Goal: Information Seeking & Learning: Understand process/instructions

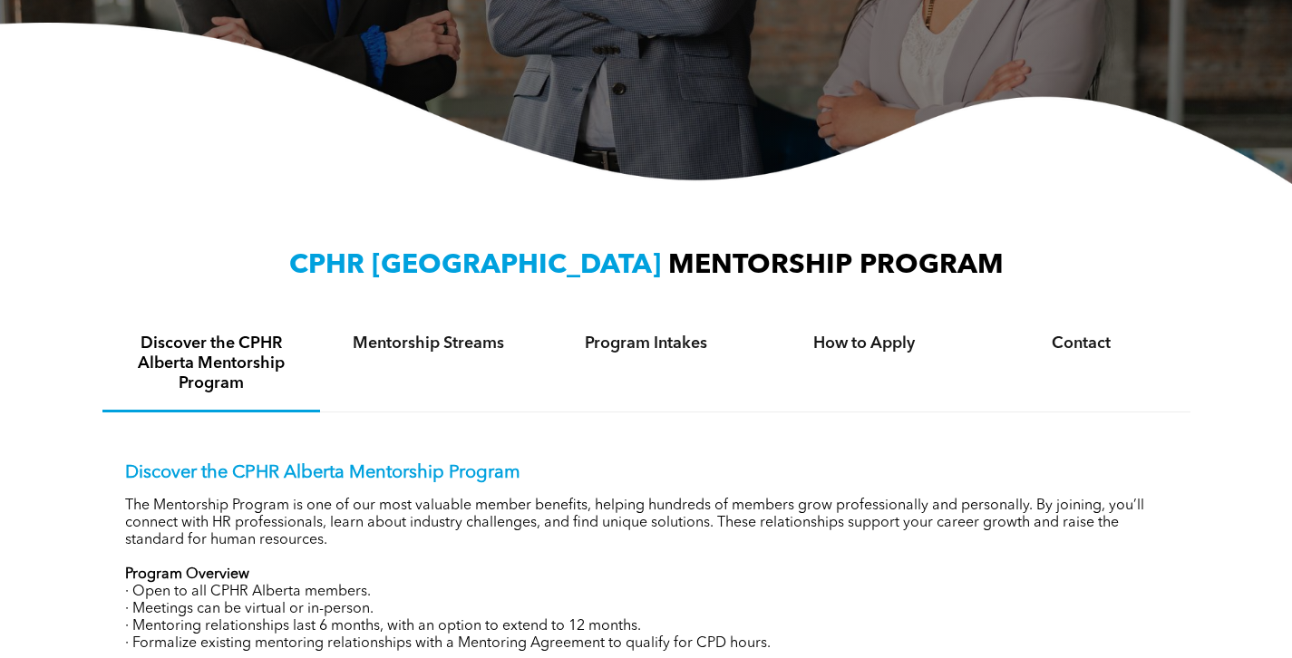
scroll to position [499, 0]
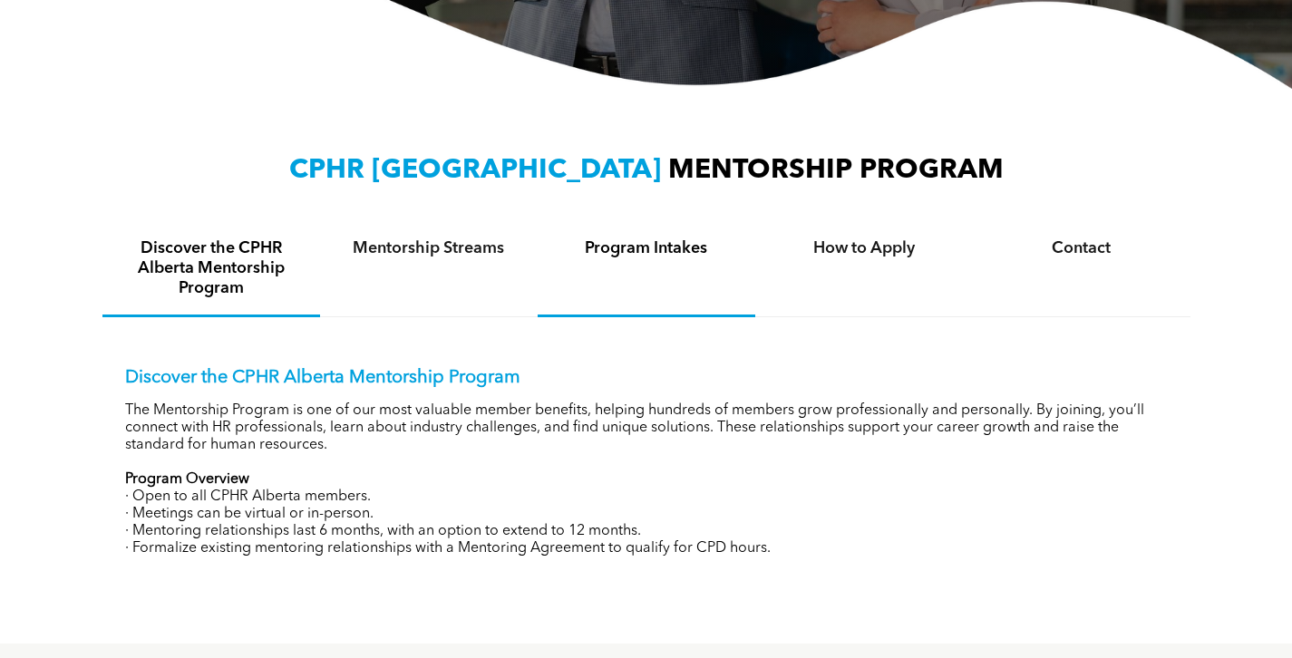
click at [706, 261] on div "Program Intakes" at bounding box center [647, 269] width 218 height 95
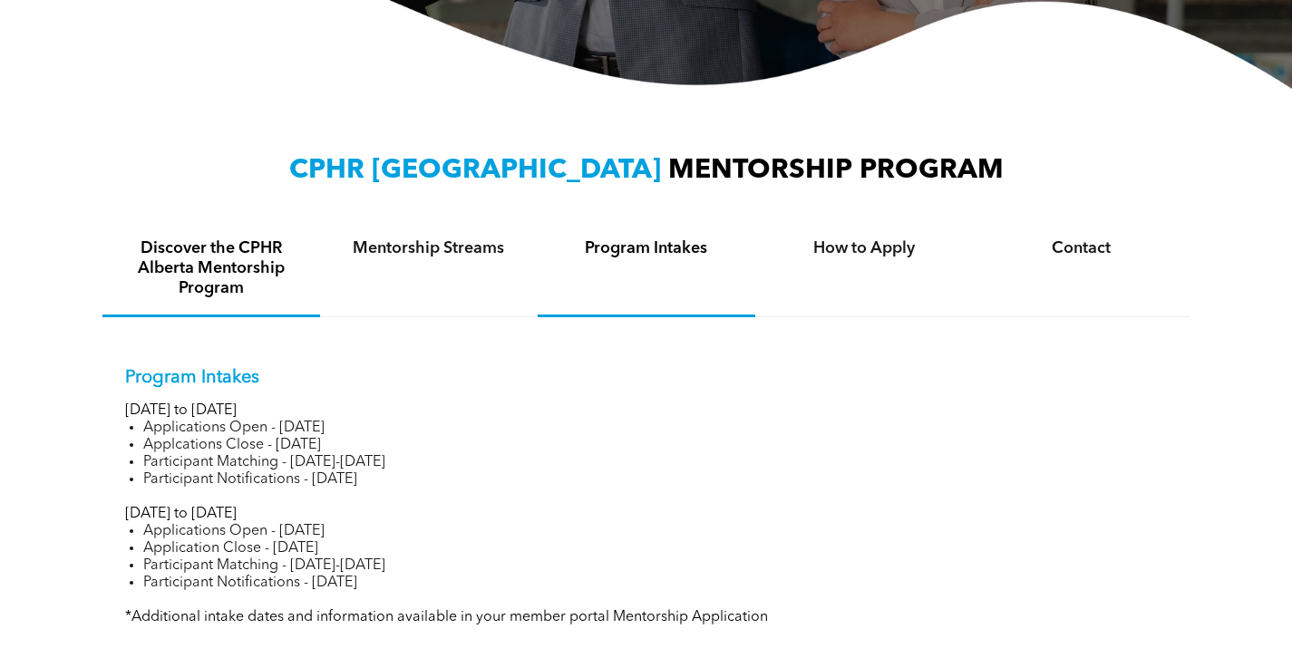
click at [272, 246] on h4 "Discover the CPHR Alberta Mentorship Program" at bounding box center [211, 268] width 185 height 60
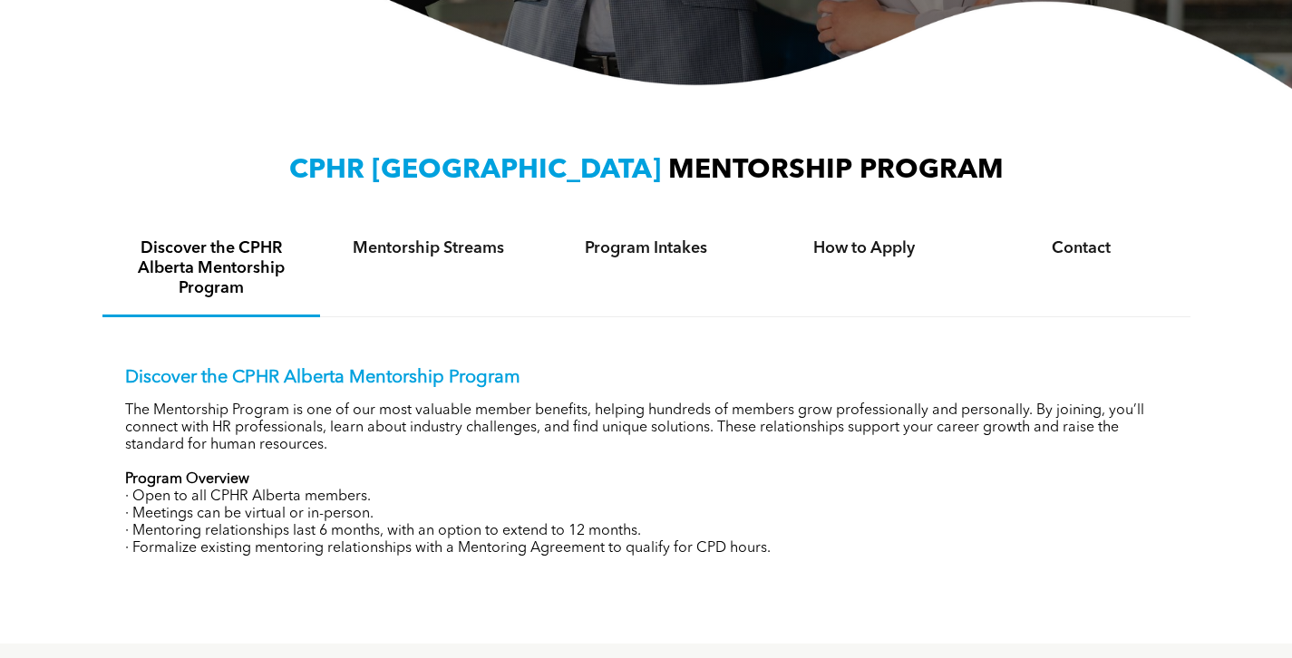
click at [1290, 160] on div "CPHR ALBERTA MENTORSHIP PROGRAM Discover the CPHR Alberta Mentorship Program Me…" at bounding box center [646, 366] width 1292 height 555
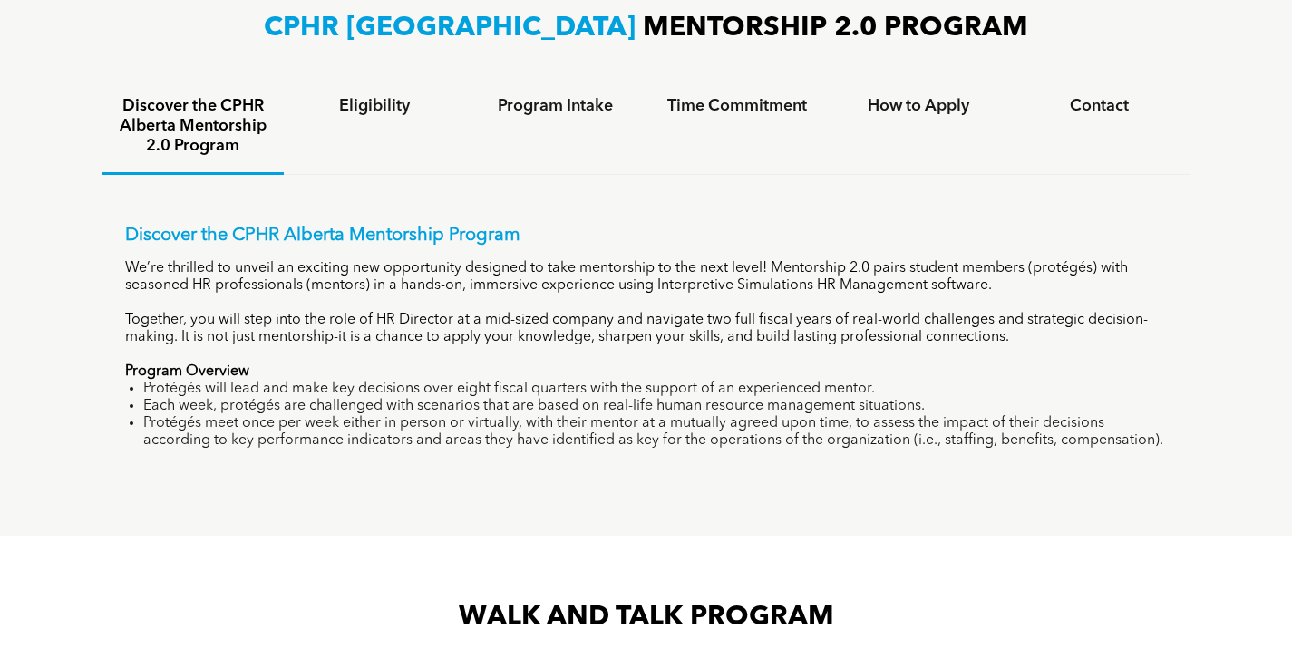
scroll to position [1190, 0]
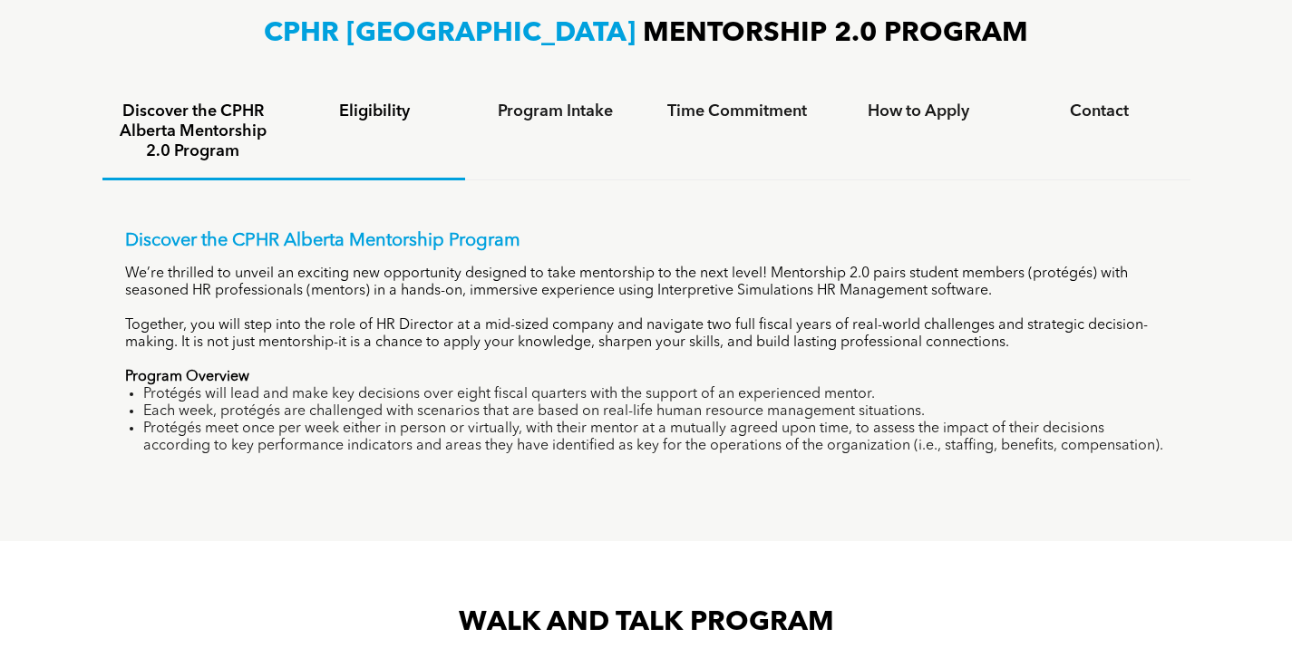
click at [334, 111] on h4 "Eligibility" at bounding box center [374, 112] width 149 height 20
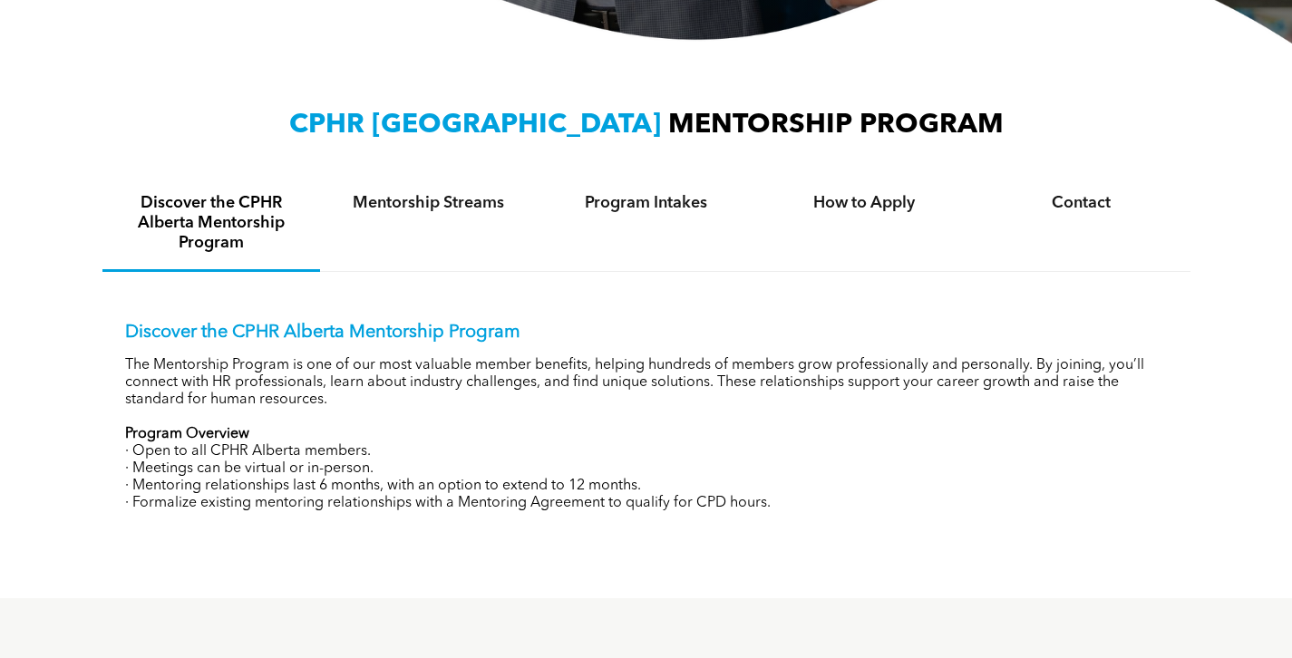
scroll to position [538, 0]
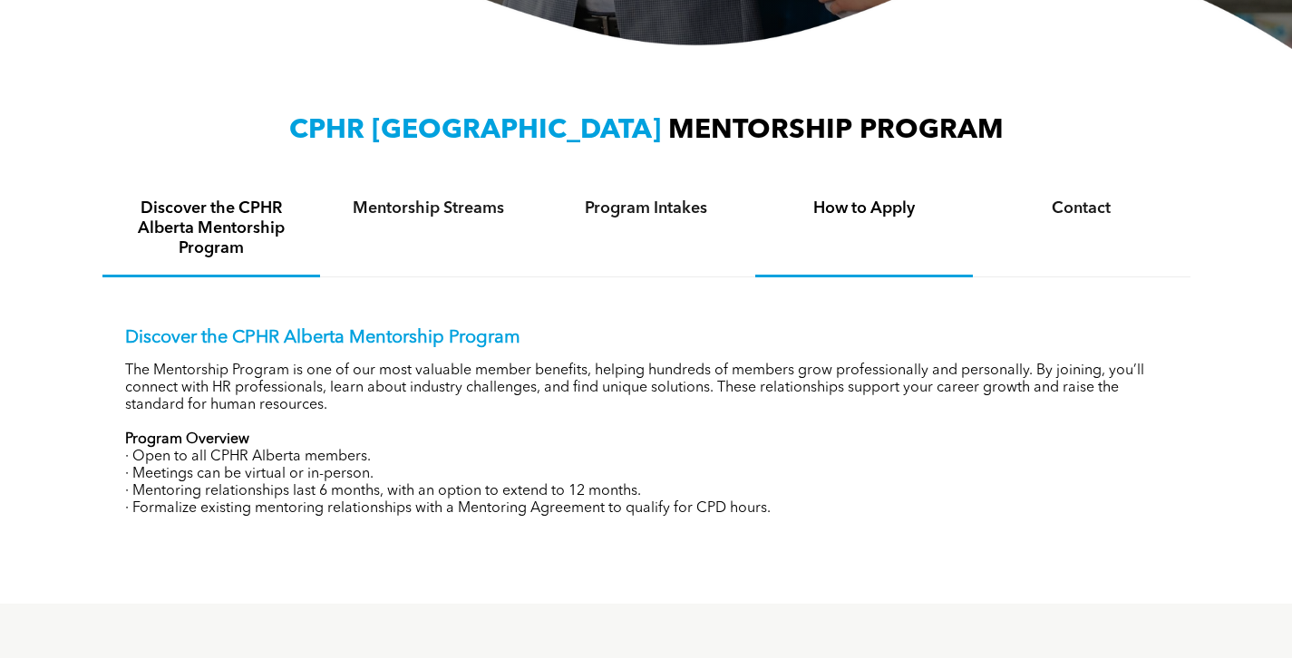
click at [886, 220] on div "How to Apply" at bounding box center [864, 229] width 218 height 95
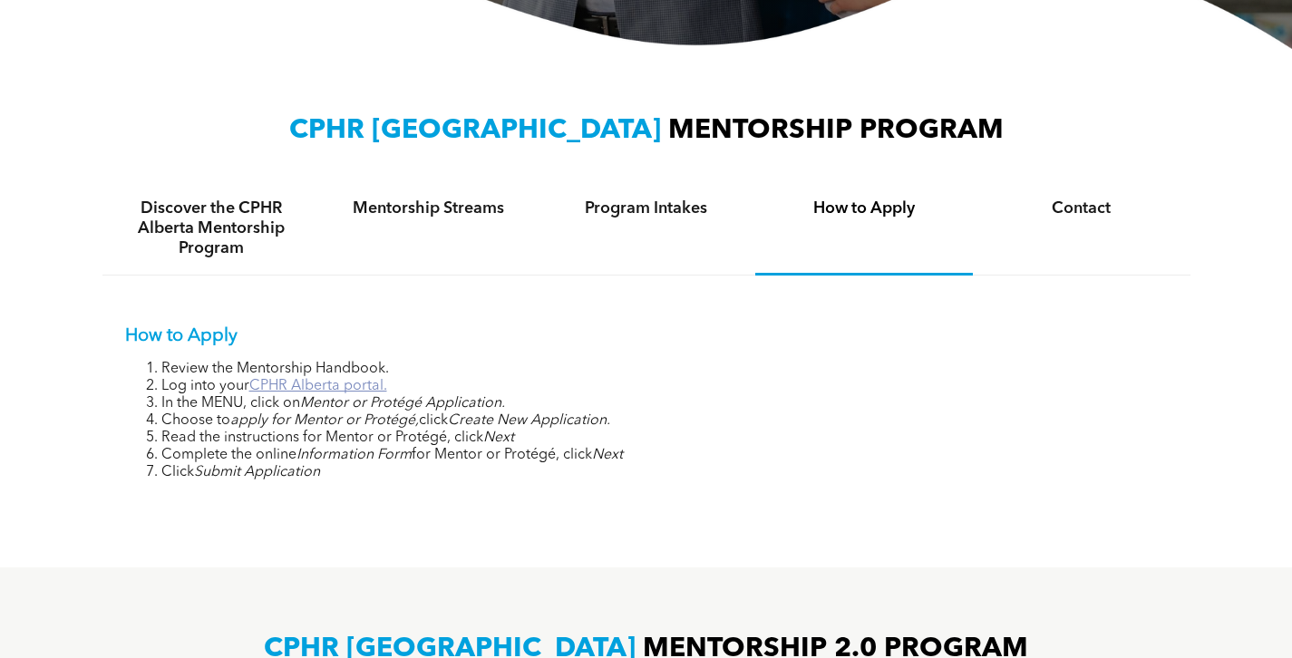
click at [289, 383] on link "CPHR Alberta portal." at bounding box center [318, 386] width 138 height 15
click at [1289, 162] on div "CPHR ALBERTA MENTORSHIP PROGRAM Discover the CPHR Alberta Mentorship Program Me…" at bounding box center [646, 308] width 1292 height 519
click at [337, 379] on link "CPHR Alberta portal." at bounding box center [318, 386] width 138 height 15
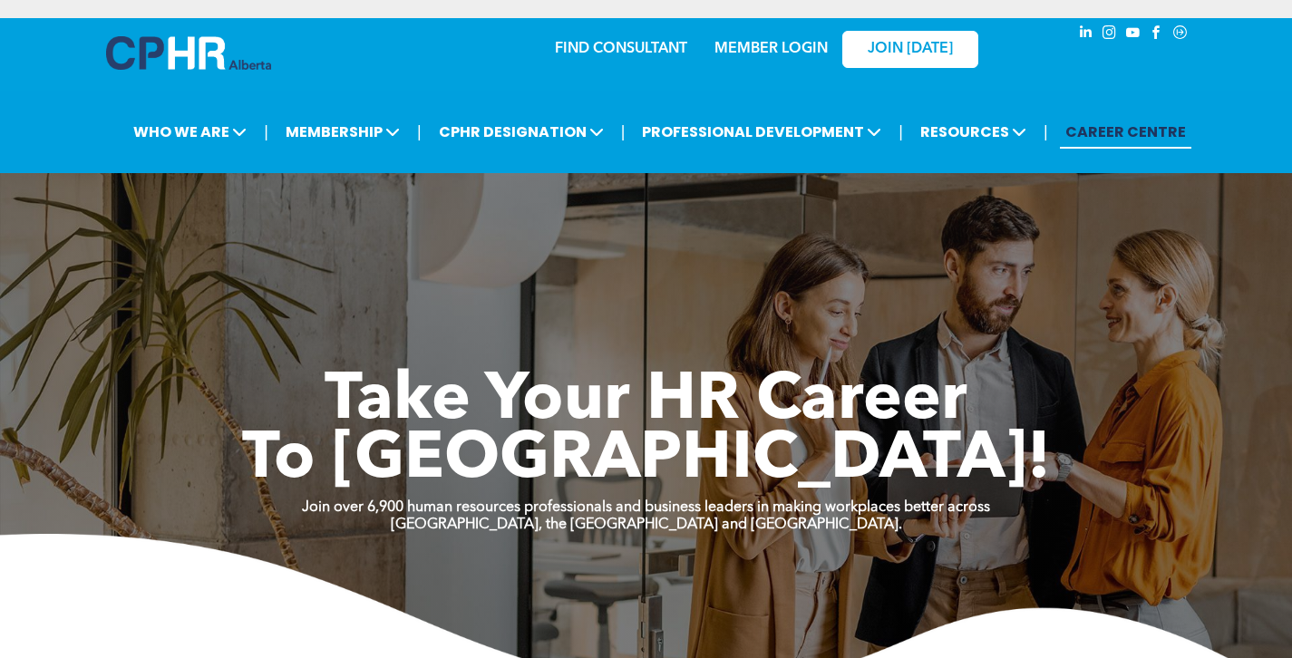
click at [795, 48] on link "MEMBER LOGIN" at bounding box center [770, 49] width 113 height 15
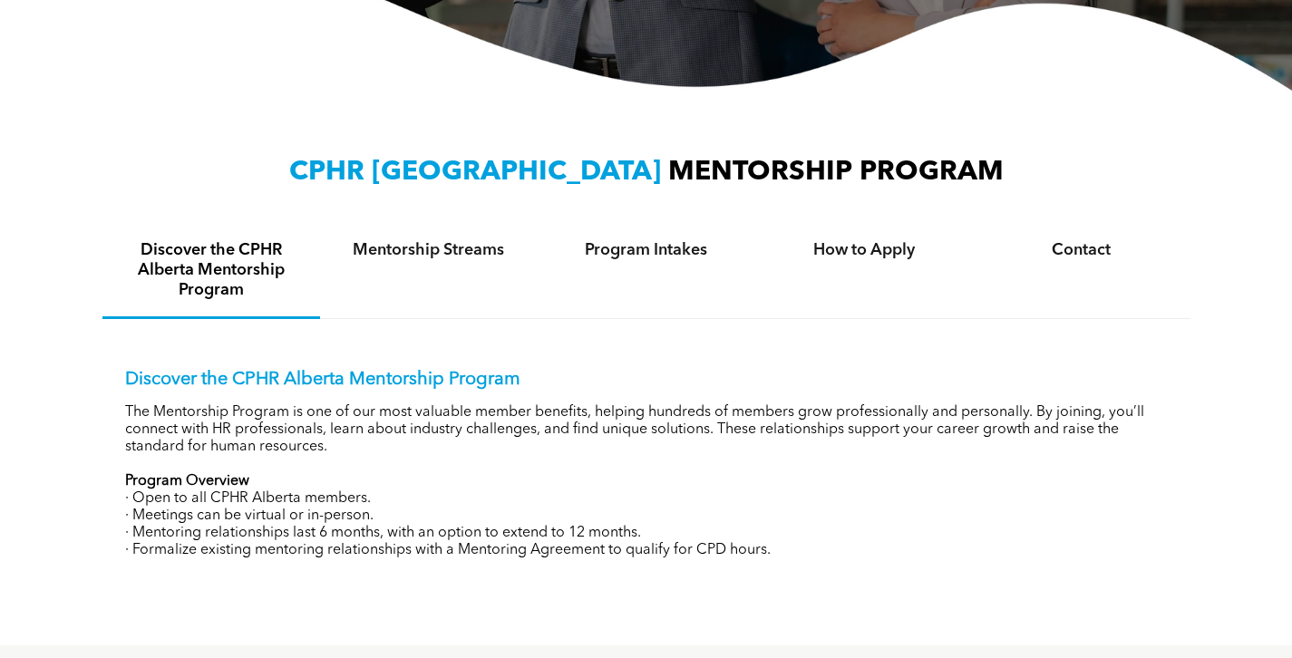
scroll to position [493, 0]
